Goal: Task Accomplishment & Management: Manage account settings

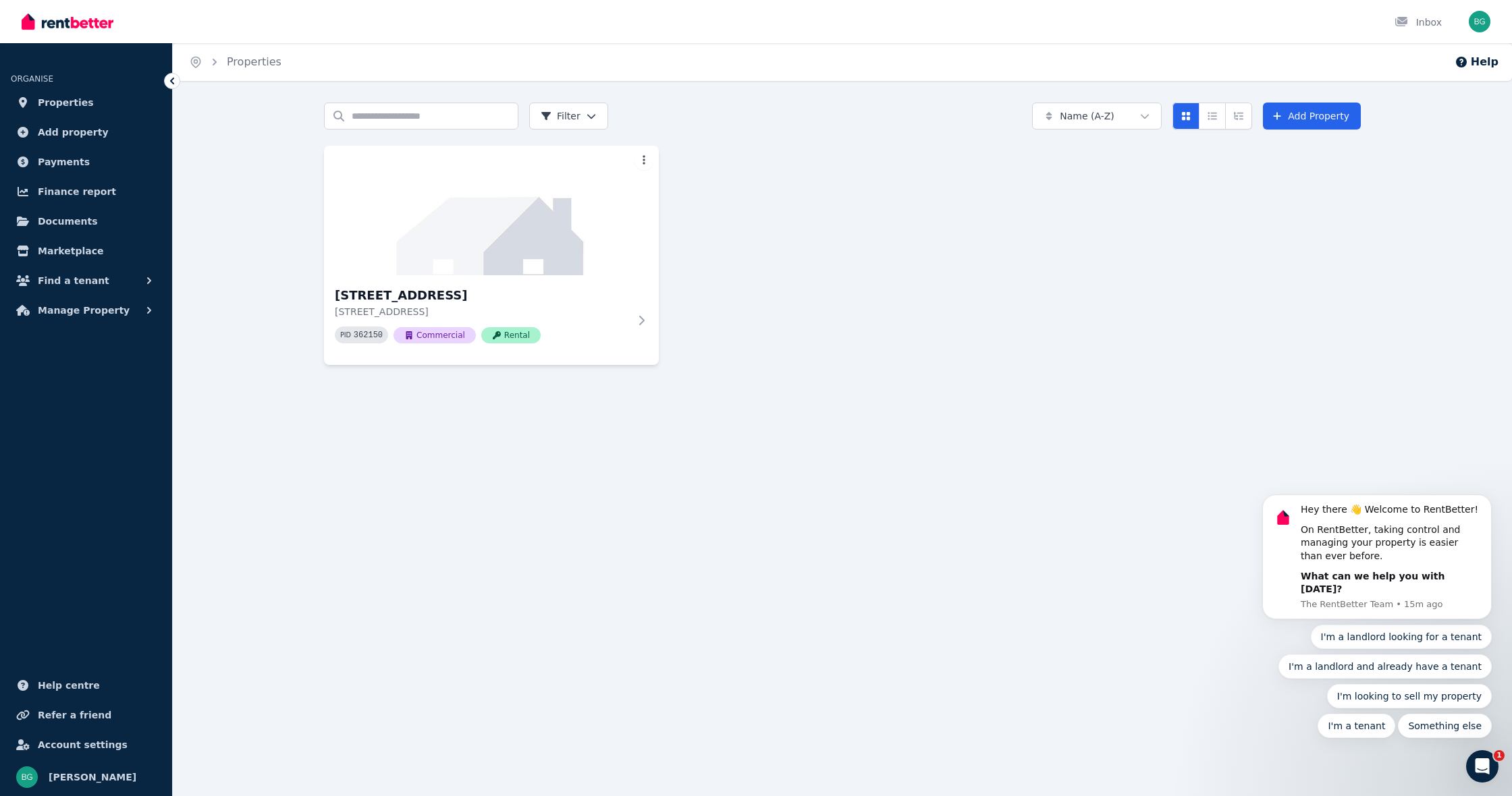
drag, startPoint x: 1477, startPoint y: 22, endPoint x: 1477, endPoint y: 33, distance: 11.0
click at [1477, 24] on img "button" at bounding box center [1480, 21] width 22 height 22
click at [1428, 129] on link "Account" at bounding box center [1401, 129] width 82 height 24
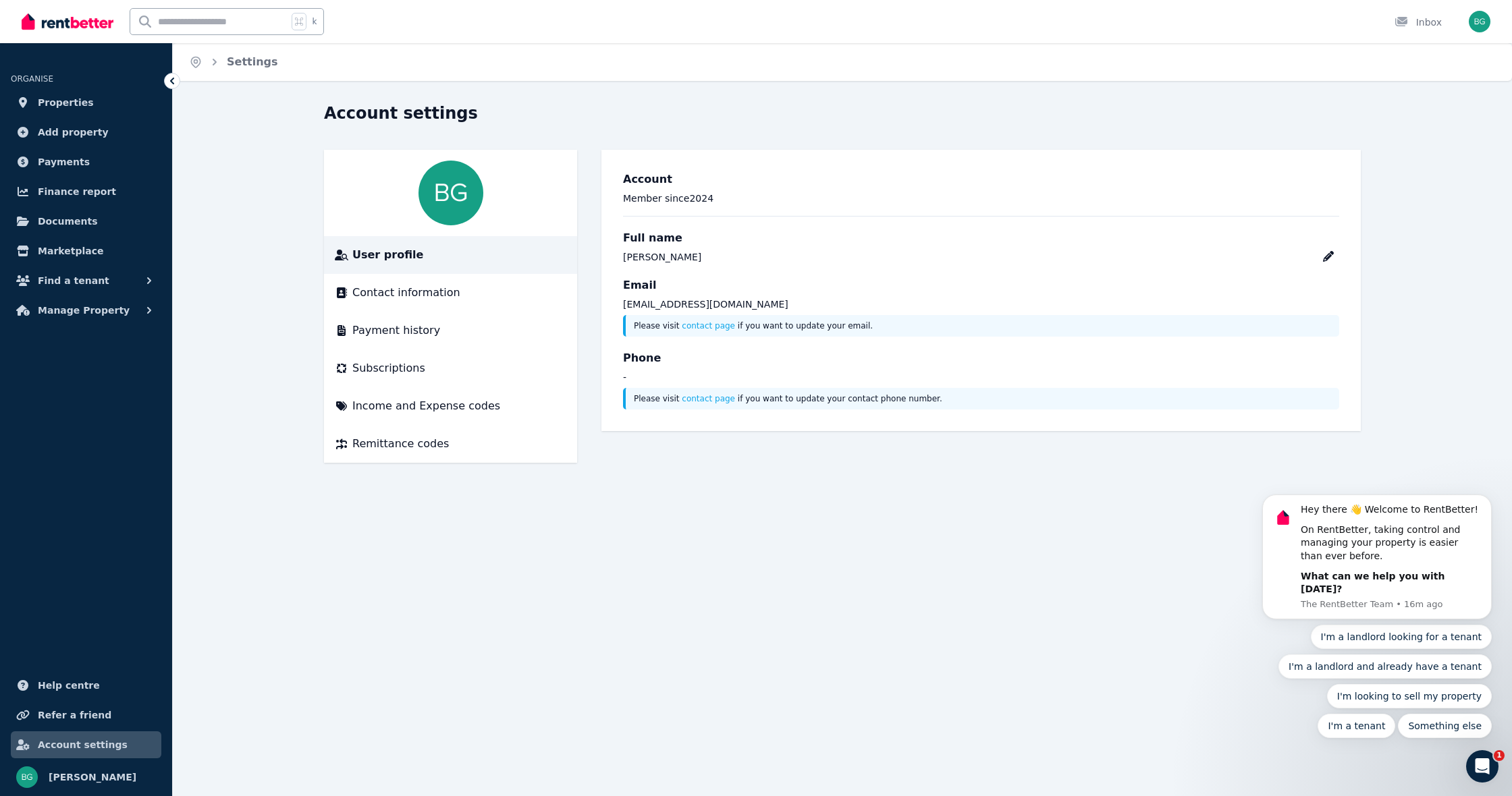
click at [1492, 773] on div "Open Intercom Messenger" at bounding box center [1482, 766] width 44 height 44
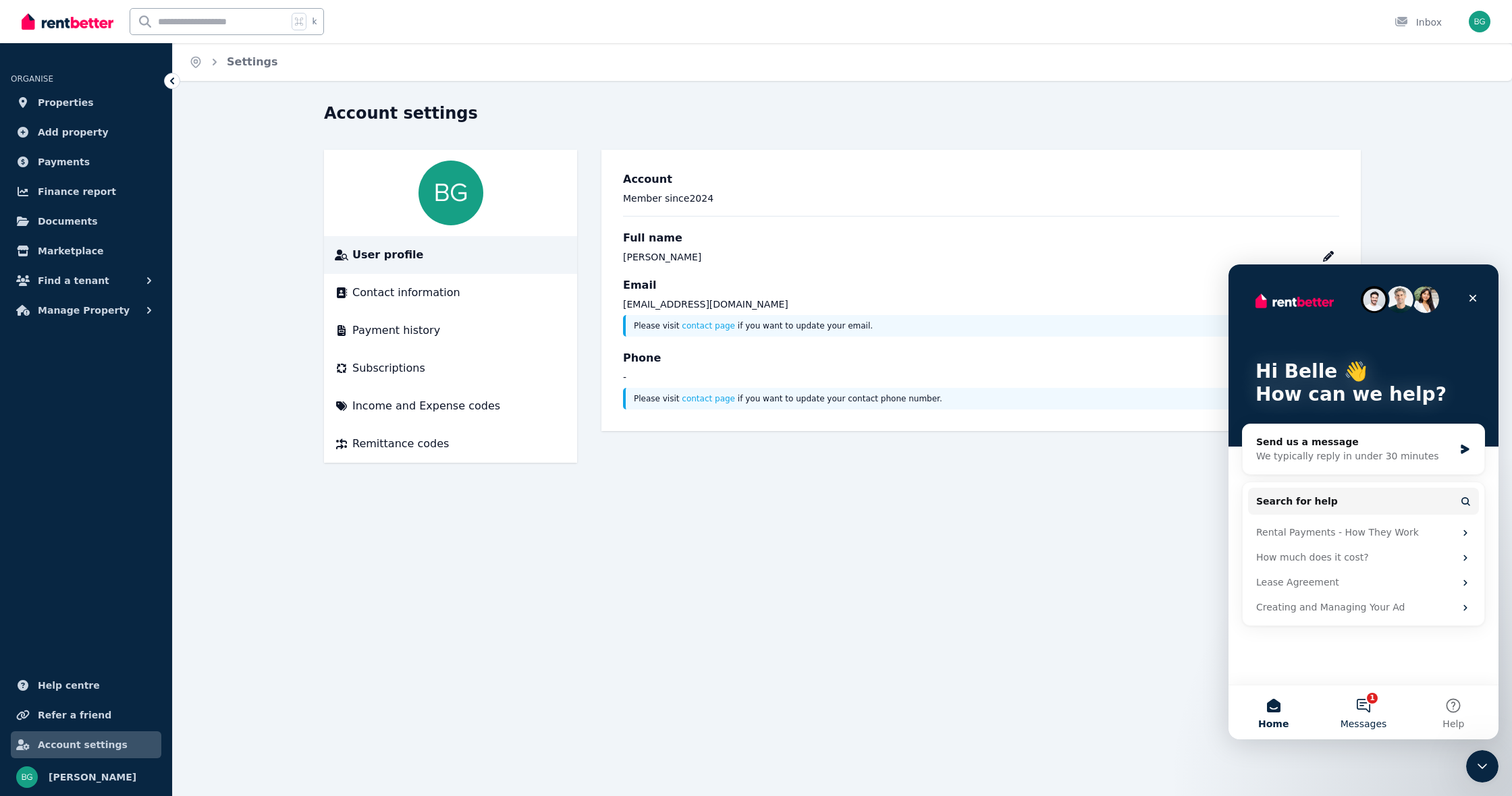
click at [1374, 702] on button "1 Messages" at bounding box center [1363, 712] width 90 height 54
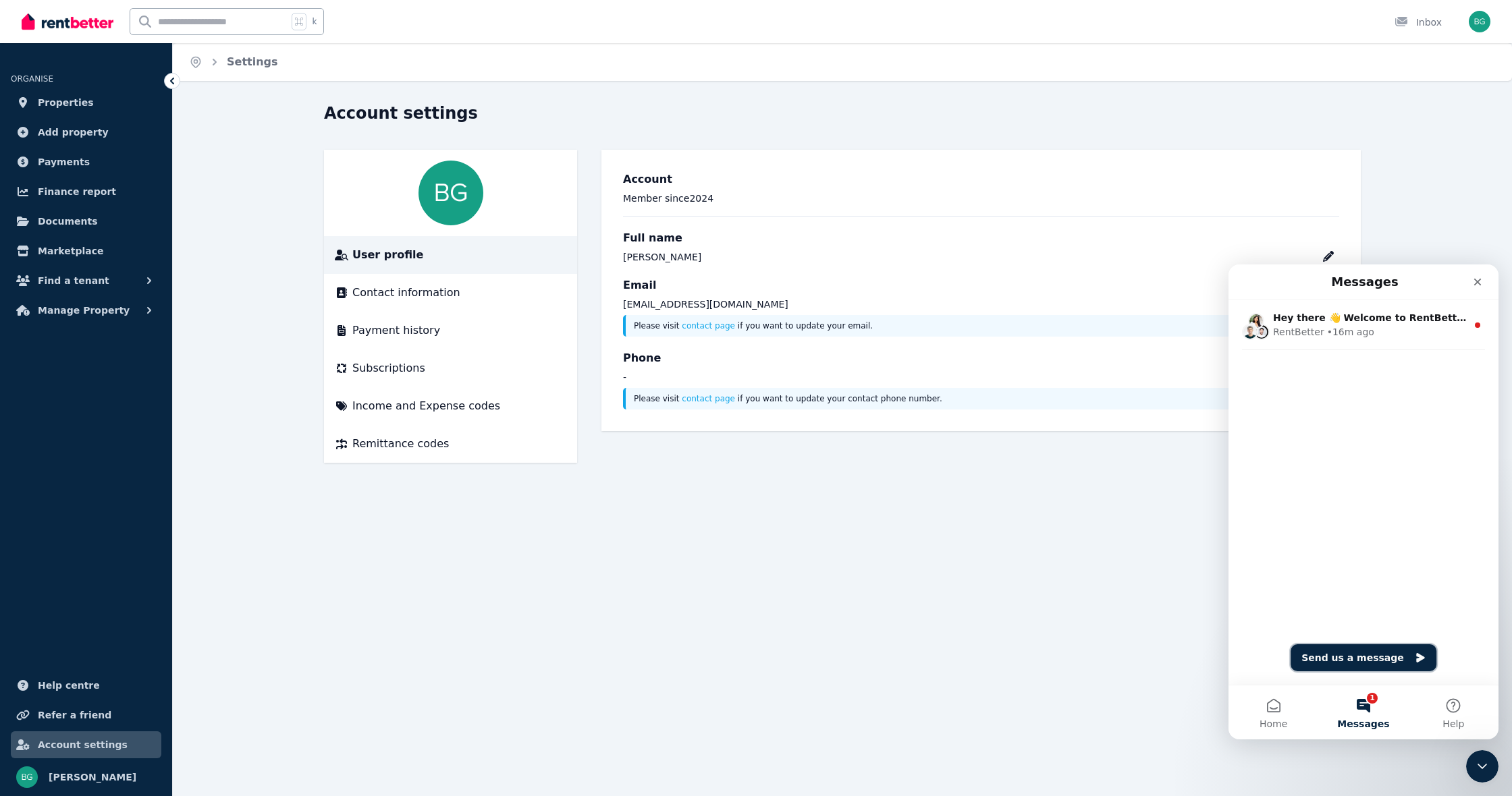
click at [1352, 661] on button "Send us a message" at bounding box center [1364, 658] width 146 height 27
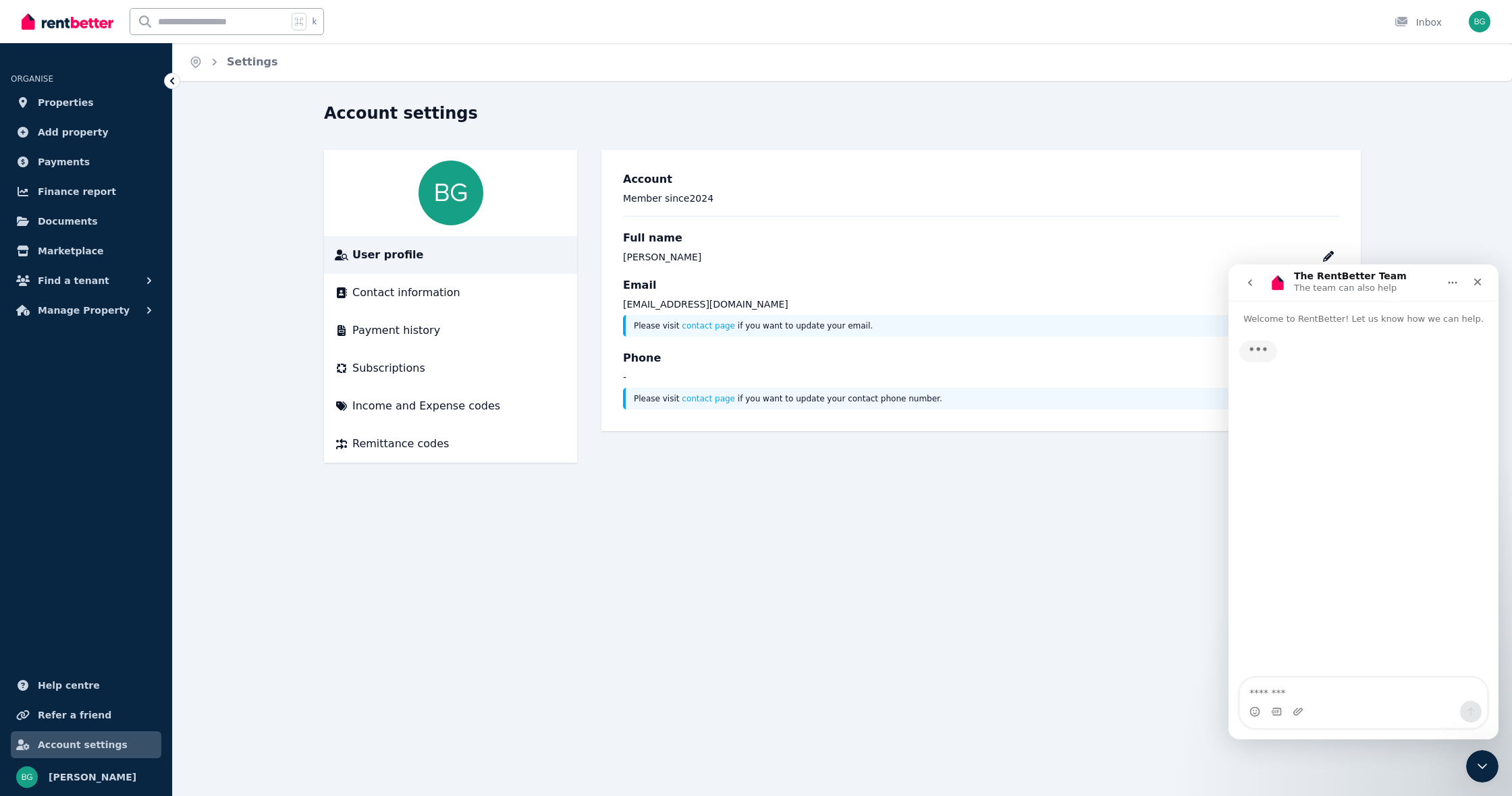
click at [1361, 697] on textarea "Message…" at bounding box center [1364, 689] width 247 height 23
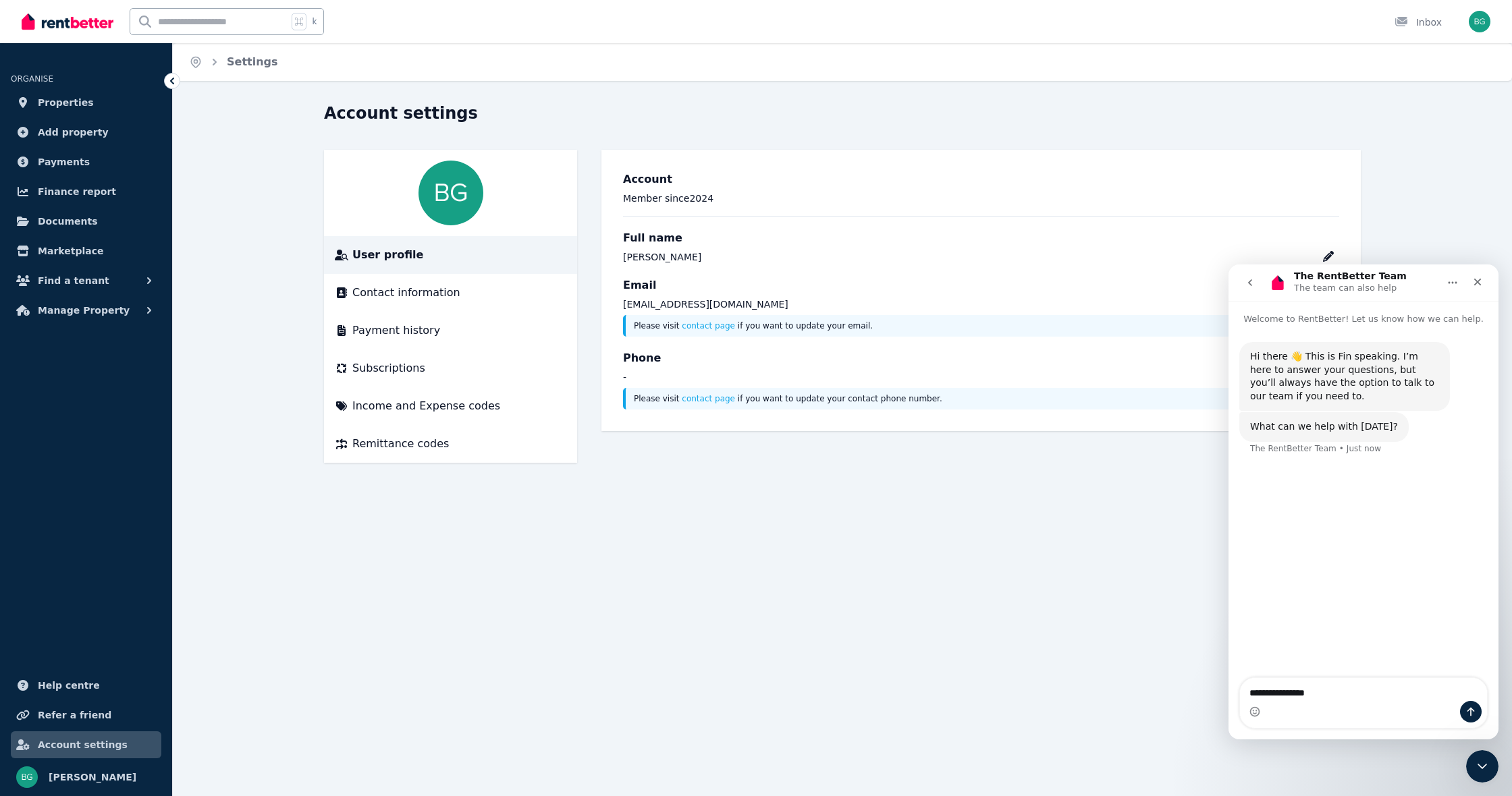
type textarea "**********"
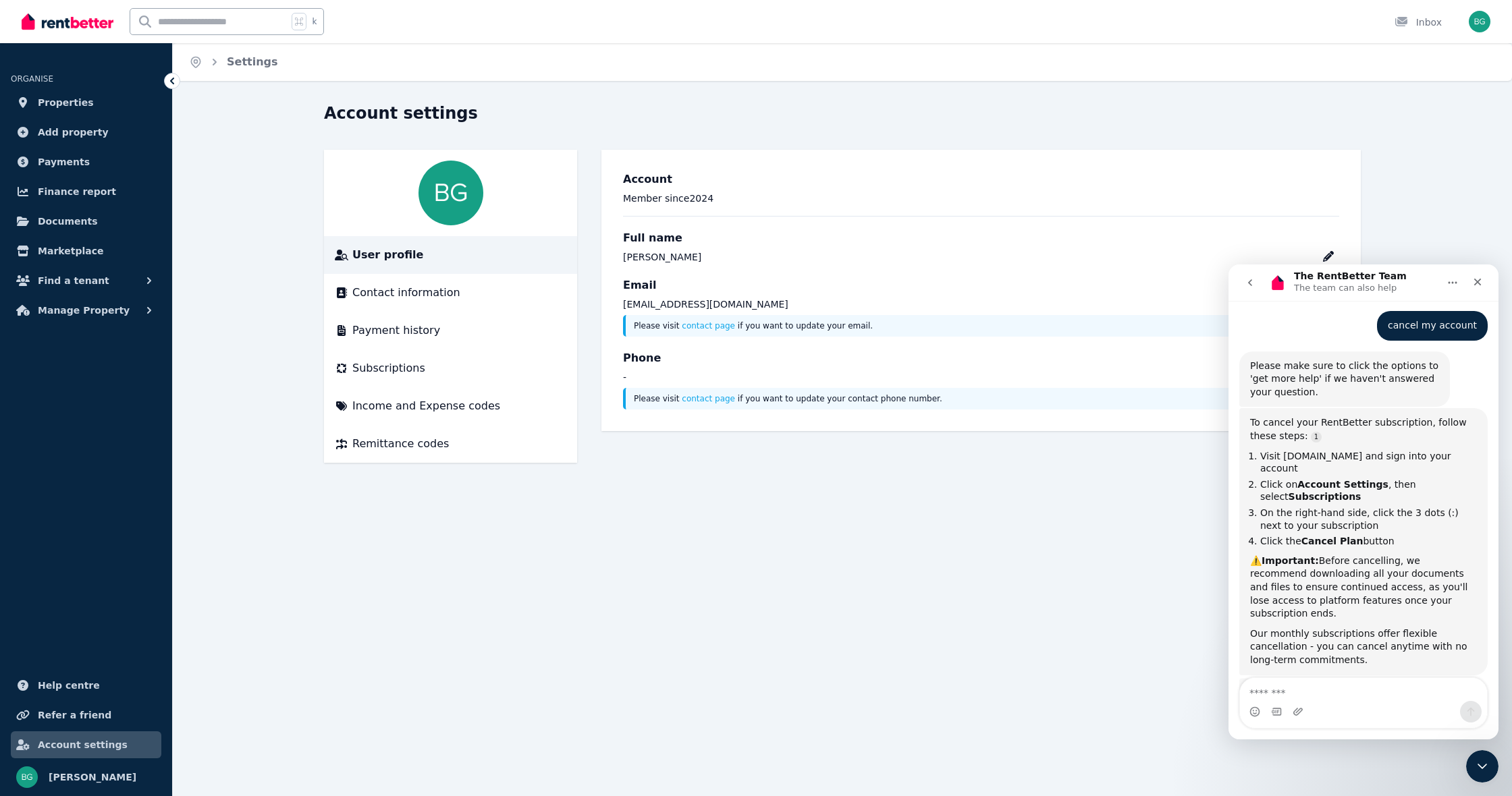
scroll to position [175, 0]
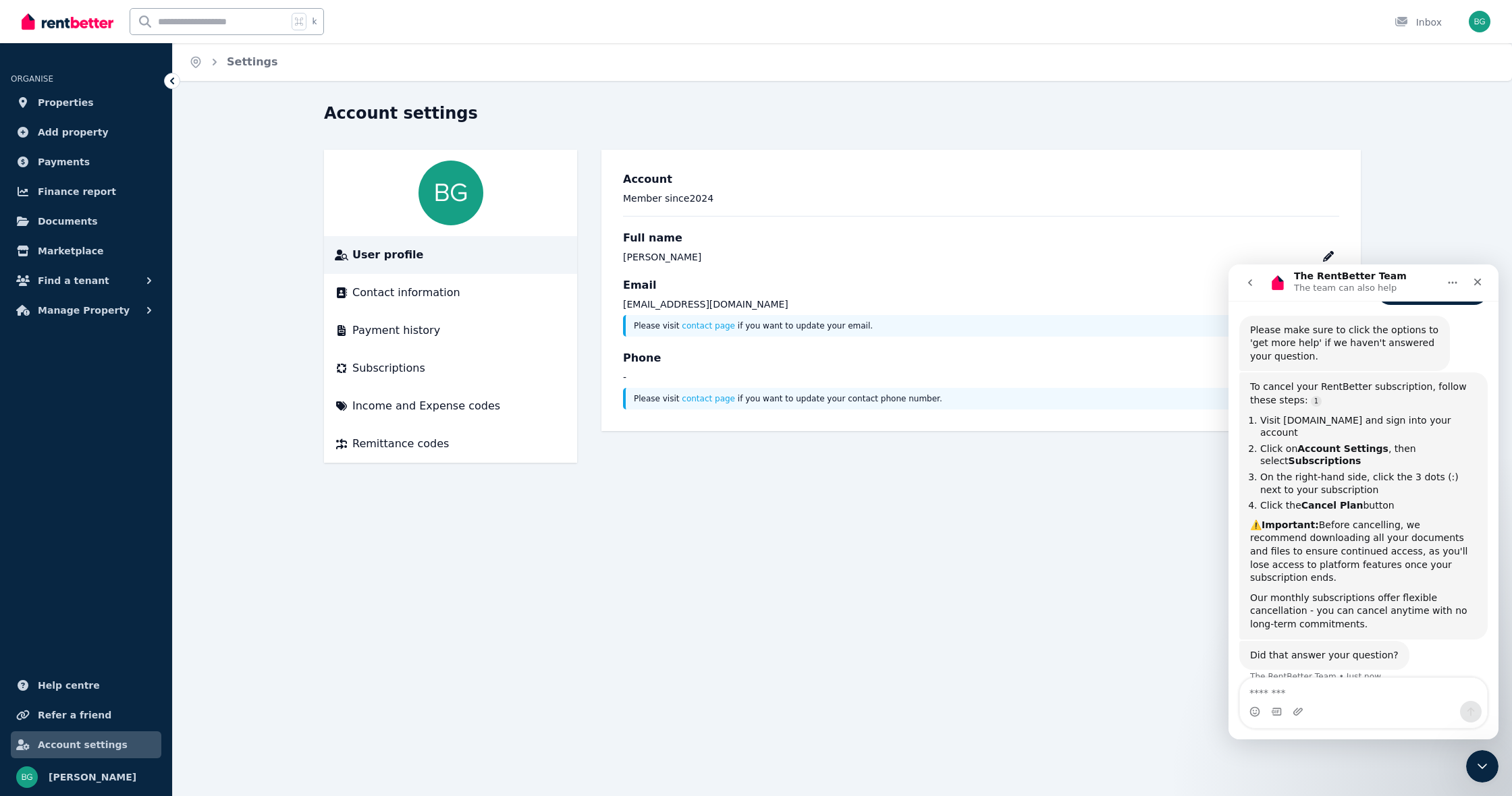
click at [132, 743] on link "Account settings" at bounding box center [86, 745] width 151 height 27
click at [373, 359] on li "Subscriptions" at bounding box center [450, 369] width 253 height 38
click at [376, 366] on span "Subscriptions" at bounding box center [388, 369] width 73 height 17
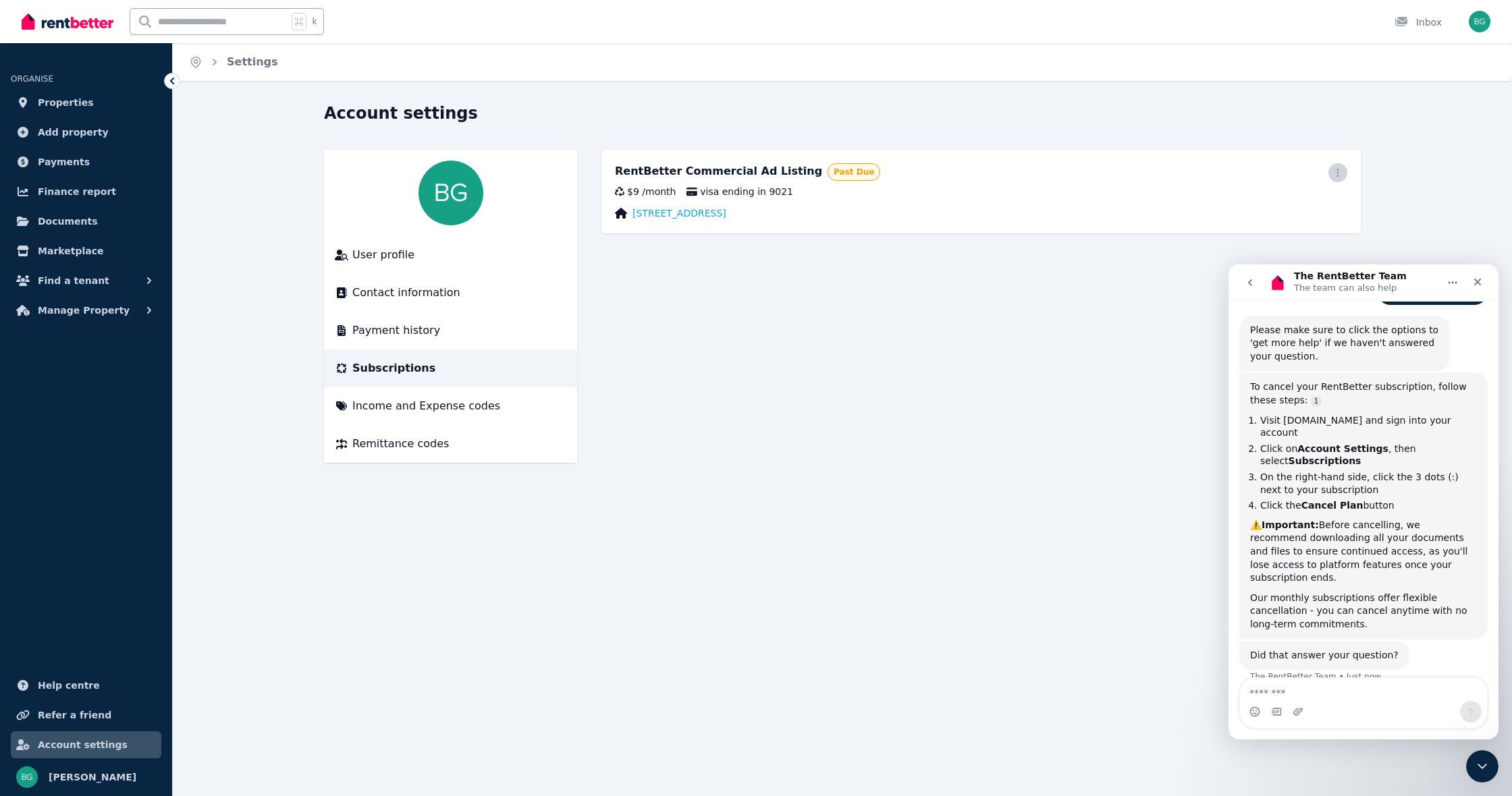
click at [1341, 178] on span "button" at bounding box center [1337, 172] width 19 height 19
click at [1267, 245] on span "Cancel plan" at bounding box center [1277, 253] width 119 height 17
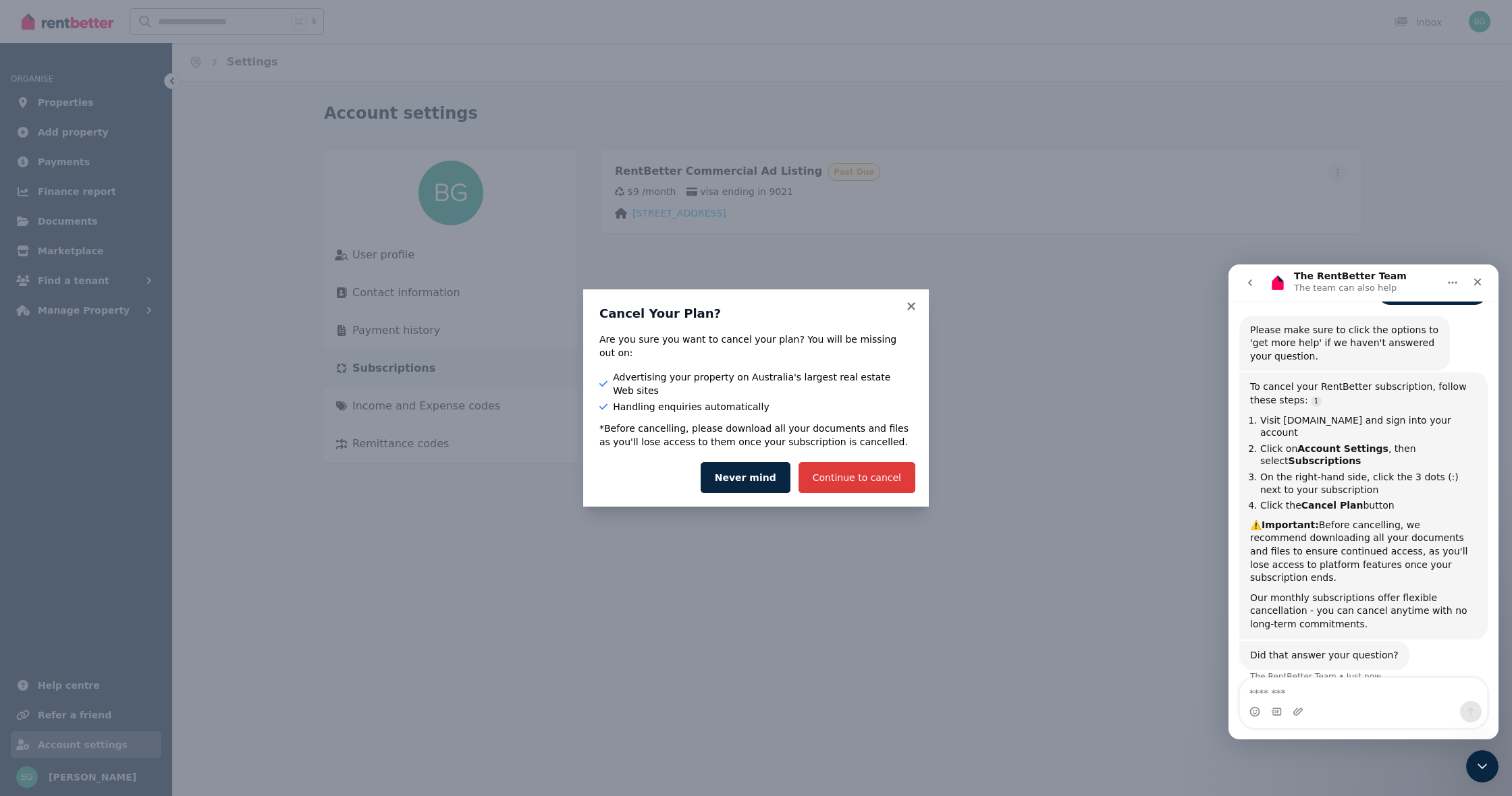
click at [862, 466] on button "Continue to cancel" at bounding box center [856, 477] width 117 height 31
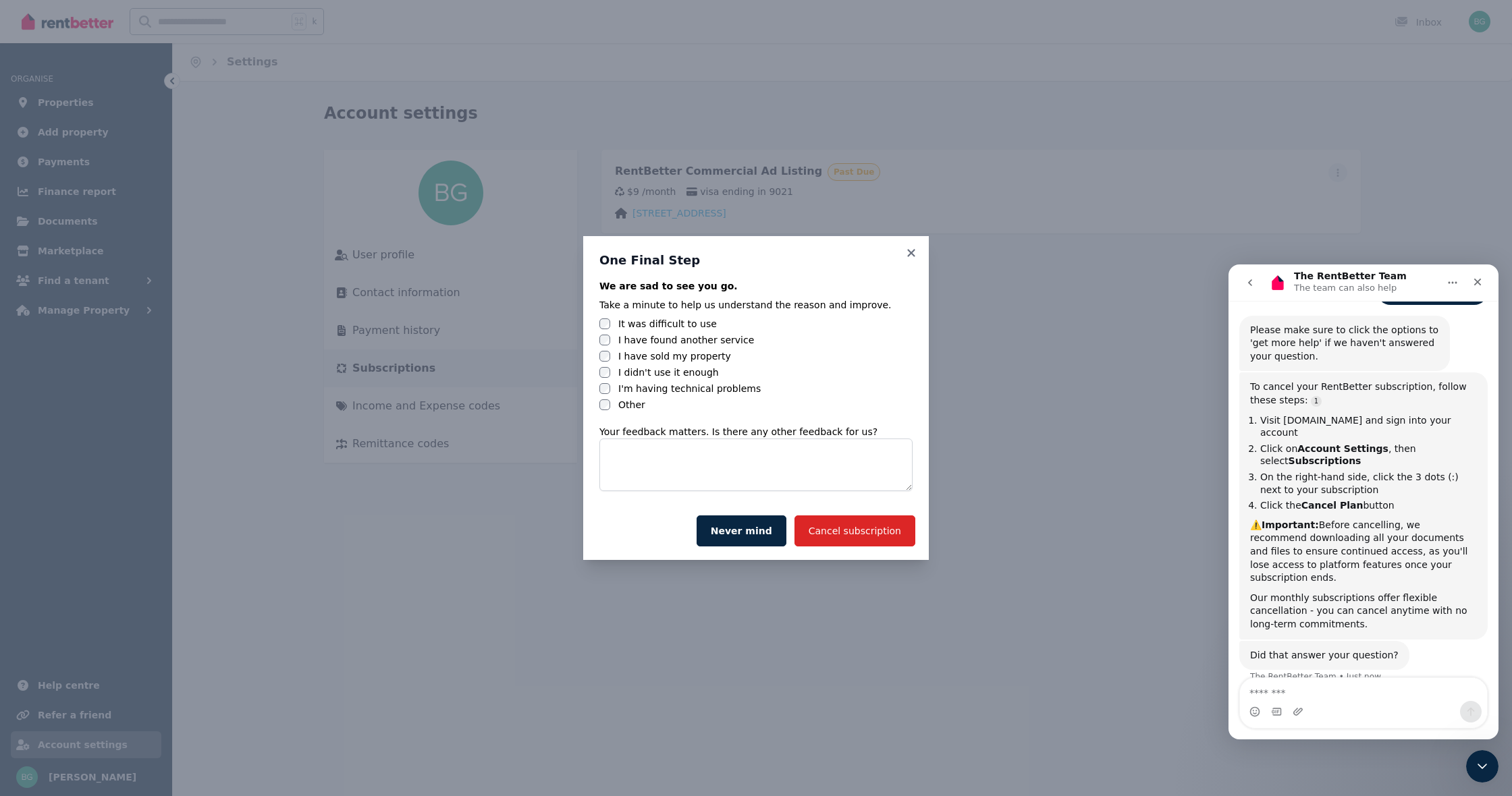
click at [627, 341] on label "I have found another service" at bounding box center [686, 340] width 135 height 14
click at [646, 371] on label "I didn't use it enough" at bounding box center [669, 372] width 101 height 14
click at [646, 337] on label "I have found another service" at bounding box center [686, 340] width 135 height 14
click at [862, 538] on button "Cancel subscription" at bounding box center [855, 530] width 121 height 31
